Goal: Information Seeking & Learning: Learn about a topic

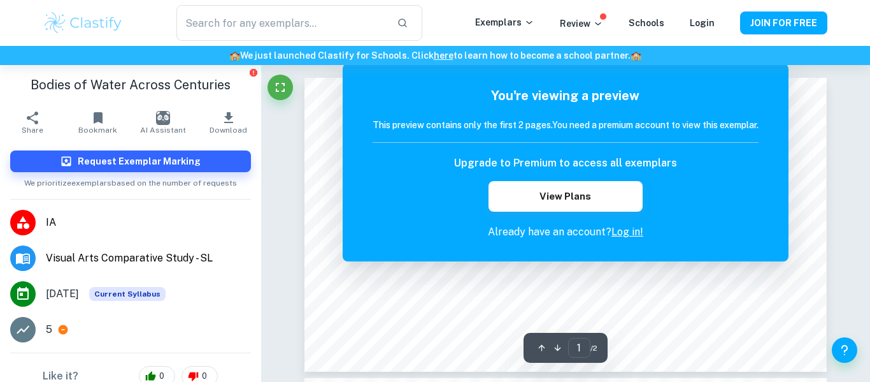
scroll to position [26, 0]
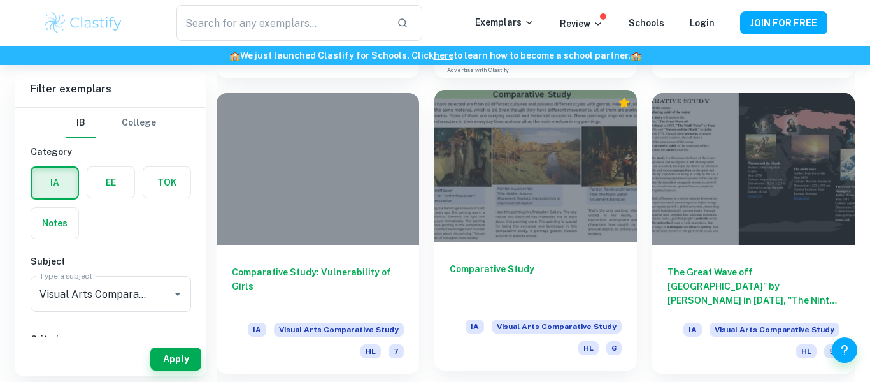
scroll to position [2635, 0]
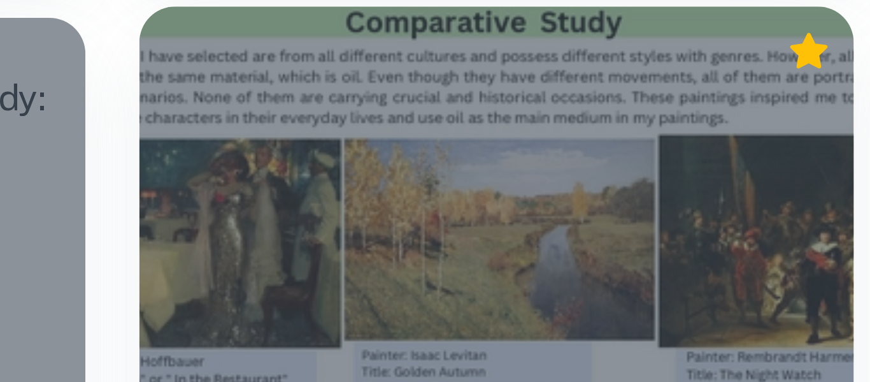
click at [551, 131] on div at bounding box center [535, 172] width 203 height 152
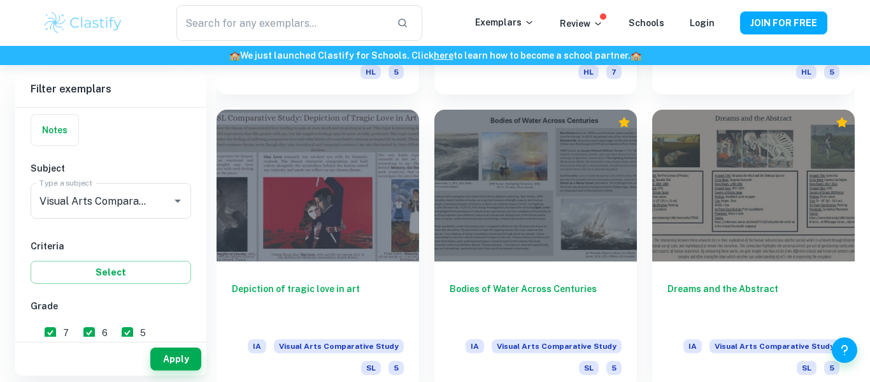
scroll to position [3225, 0]
